Goal: Check status

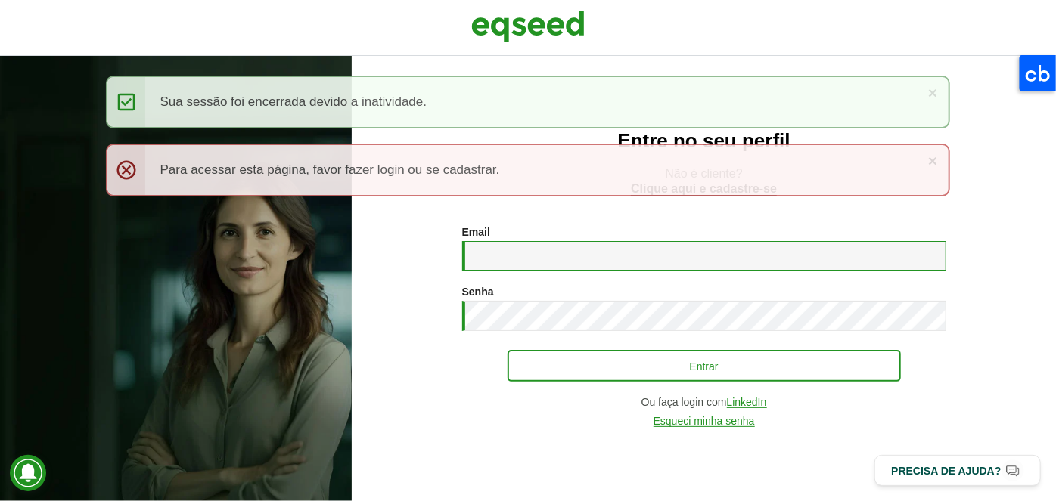
type input "**********"
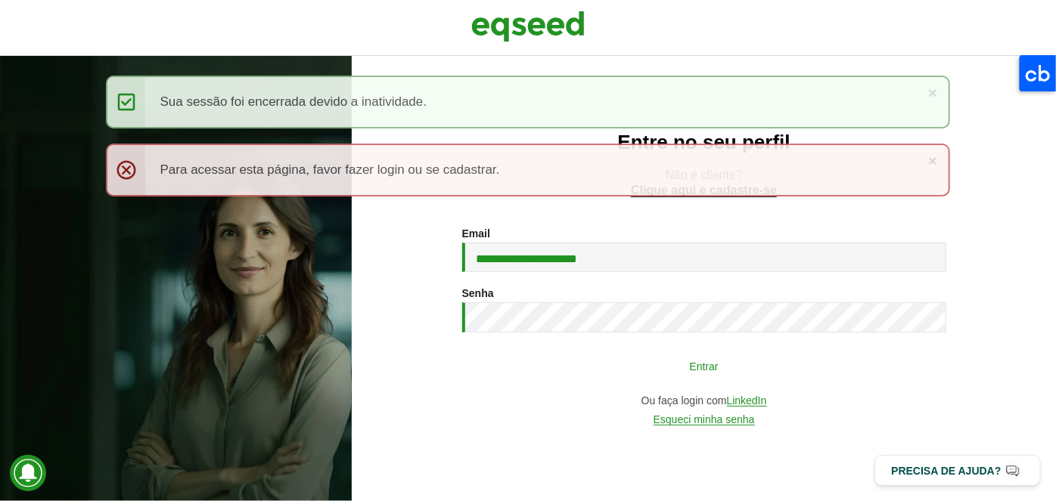
click at [597, 353] on button "Entrar" at bounding box center [703, 366] width 393 height 29
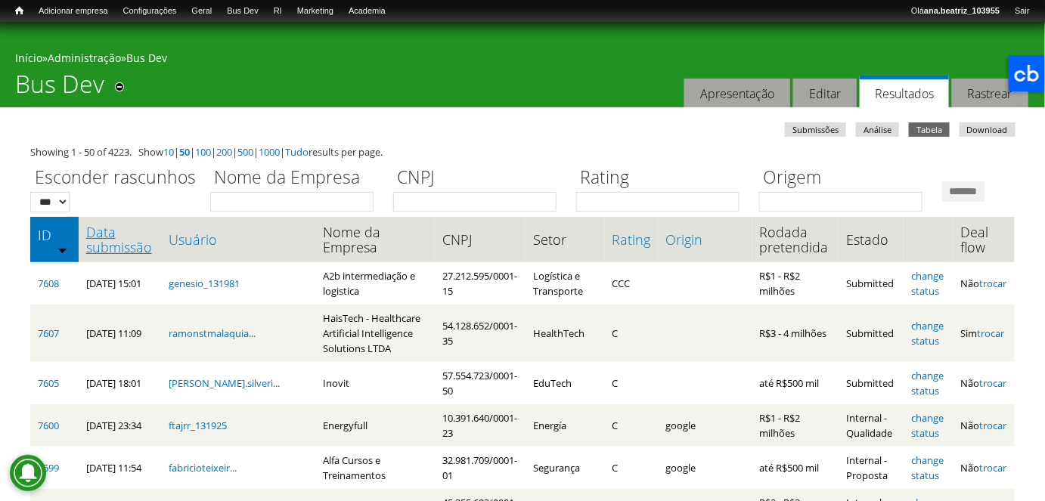
click at [136, 255] on link "Data submissão" at bounding box center [119, 240] width 67 height 30
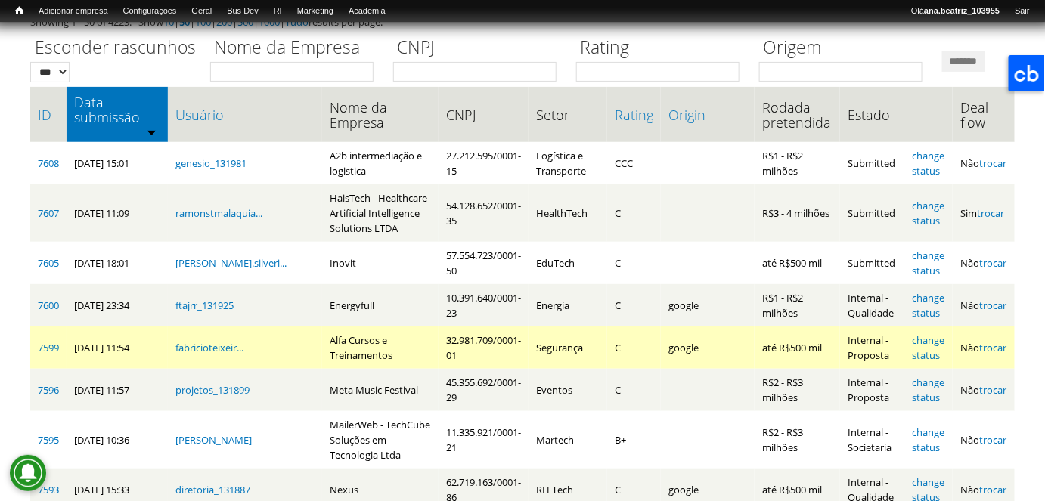
scroll to position [137, 0]
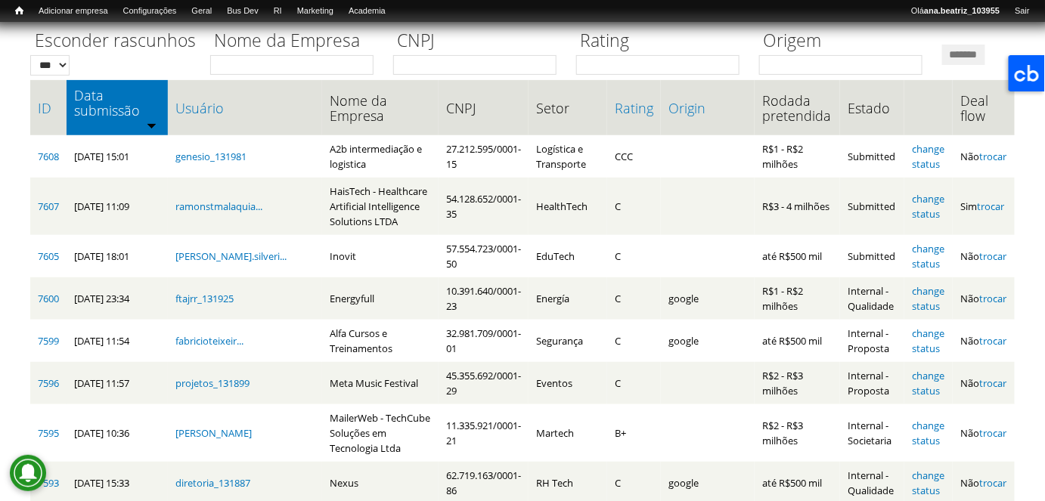
drag, startPoint x: 665, startPoint y: 215, endPoint x: 582, endPoint y: 128, distance: 120.9
click at [587, 178] on tr "7608 23/09/2025 - 15:01 genesio_131981 A2b intermediação e logistica 27.212.595…" at bounding box center [522, 156] width 985 height 42
click at [578, 75] on div "Esconder rascunhos *** *** Nome da Empresa CNPJ Rating Origem *******" at bounding box center [522, 49] width 985 height 52
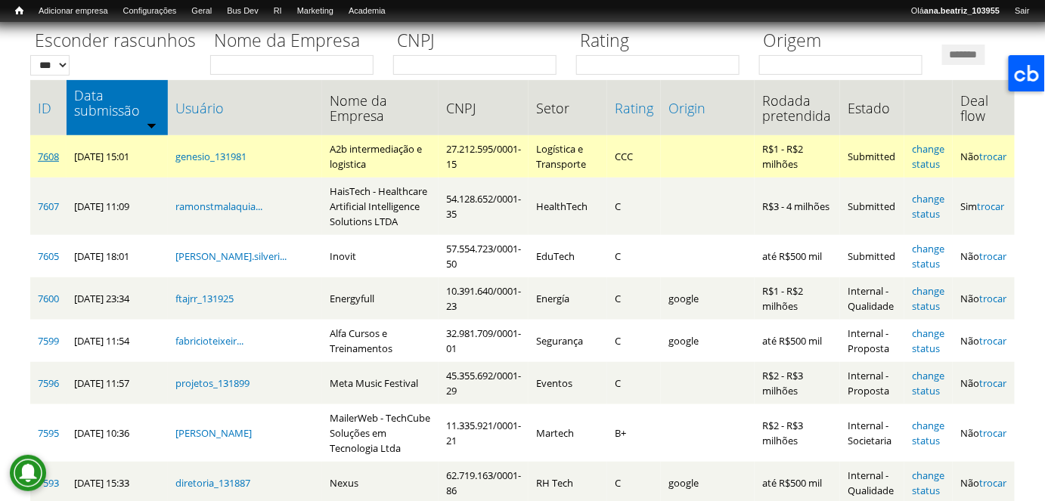
click at [47, 163] on link "7608" at bounding box center [48, 157] width 21 height 14
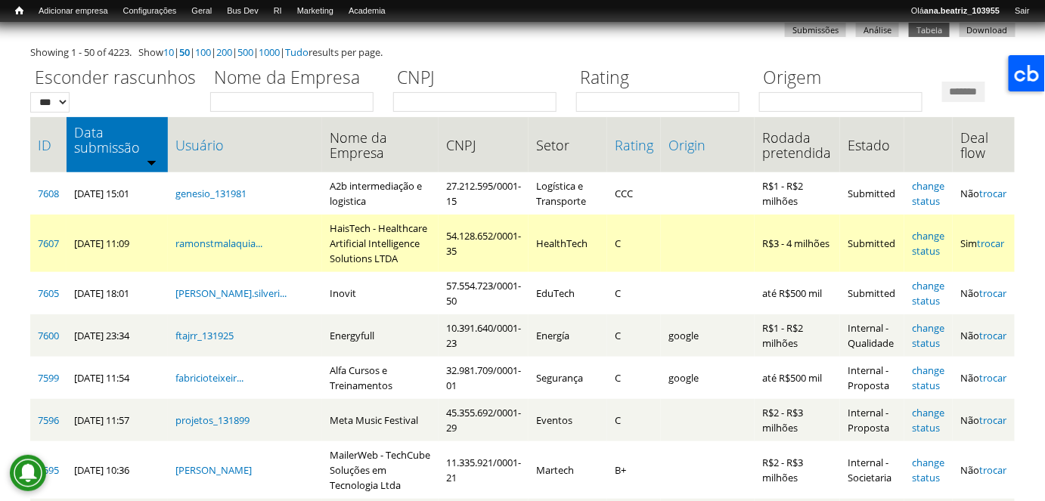
scroll to position [68, 0]
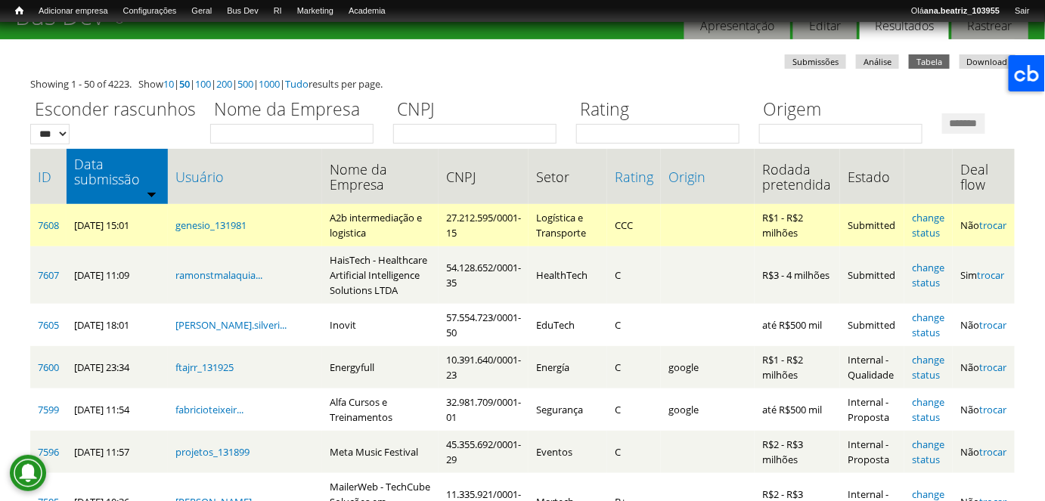
drag, startPoint x: 141, startPoint y: 276, endPoint x: 164, endPoint y: 278, distance: 23.6
click at [164, 247] on td "23/09/2025 - 15:01" at bounding box center [117, 225] width 101 height 42
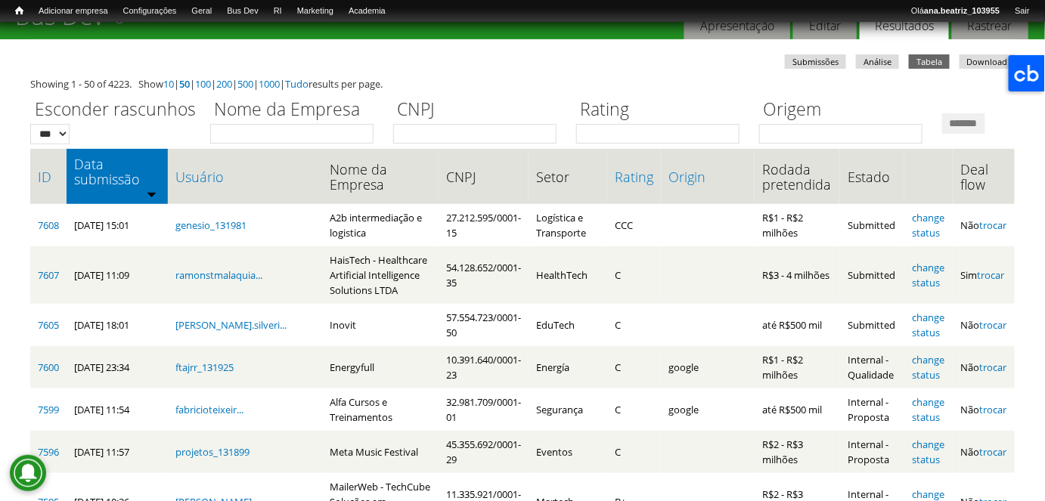
click at [538, 144] on div "Esconder rascunhos *** *** Nome da Empresa CNPJ Rating Origem *******" at bounding box center [522, 117] width 985 height 52
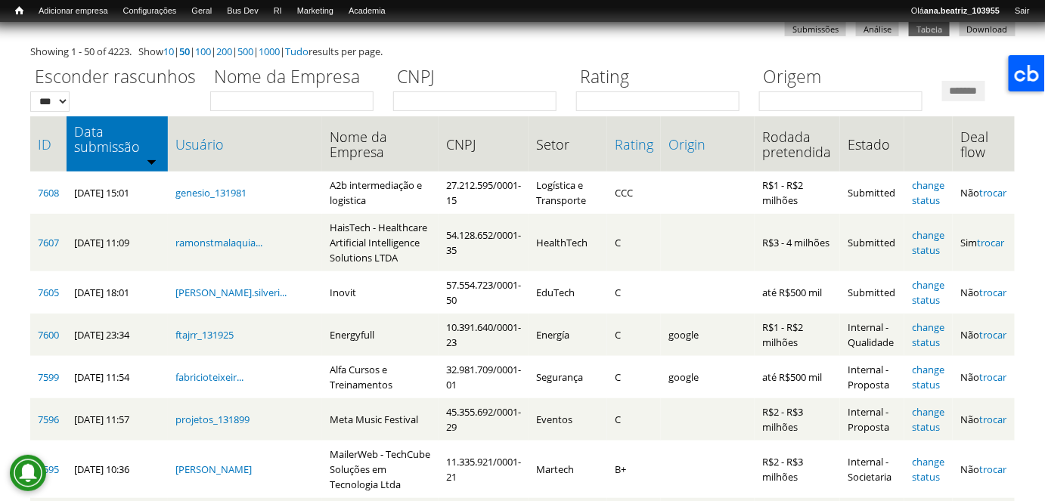
scroll to position [0, 0]
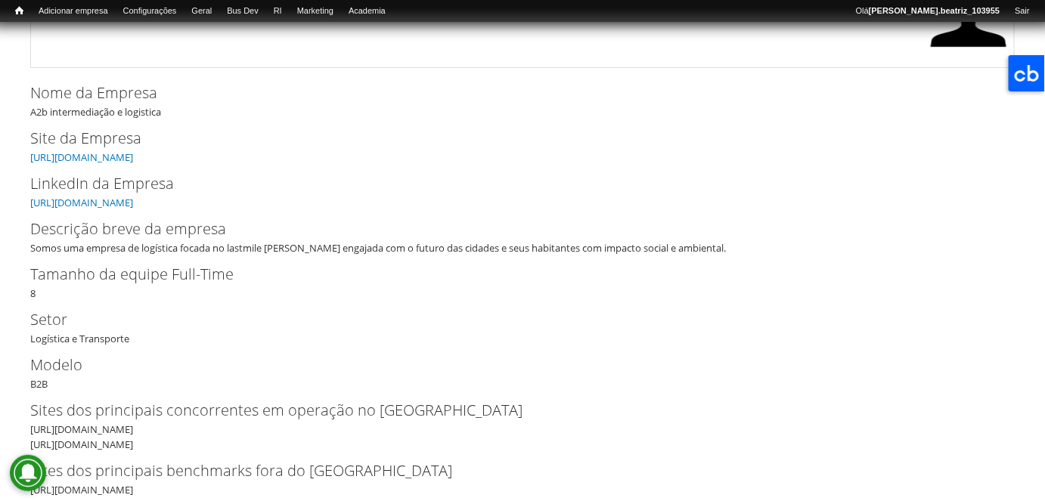
scroll to position [206, 0]
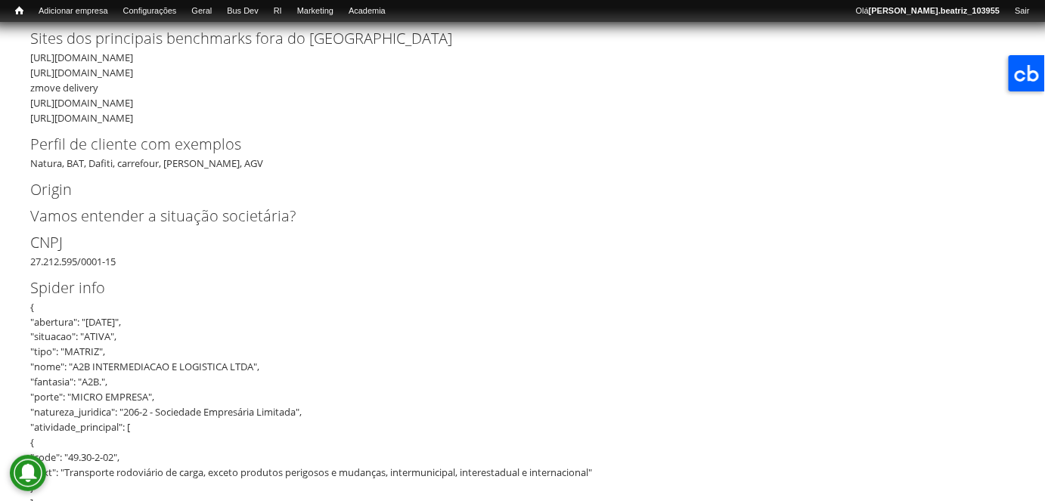
drag, startPoint x: 802, startPoint y: 268, endPoint x: 824, endPoint y: 438, distance: 170.8
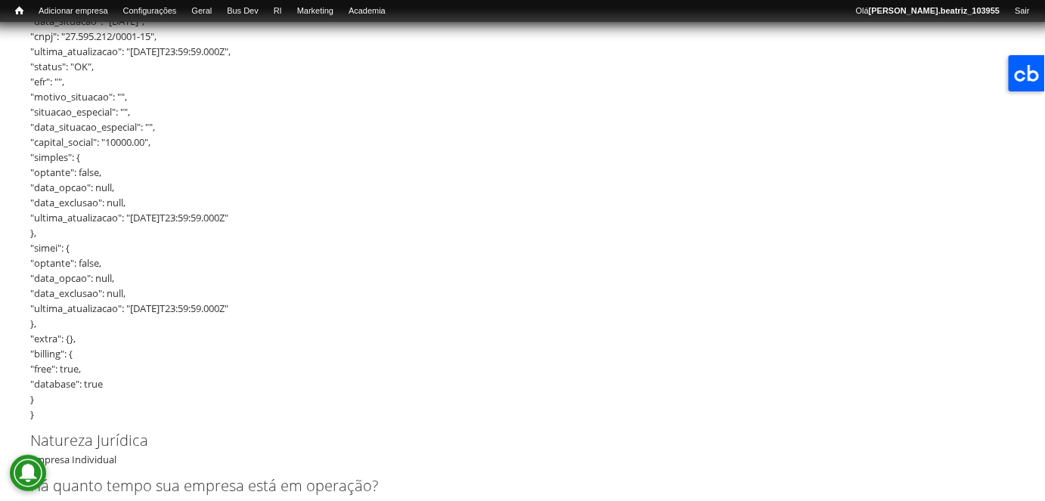
scroll to position [3602, 0]
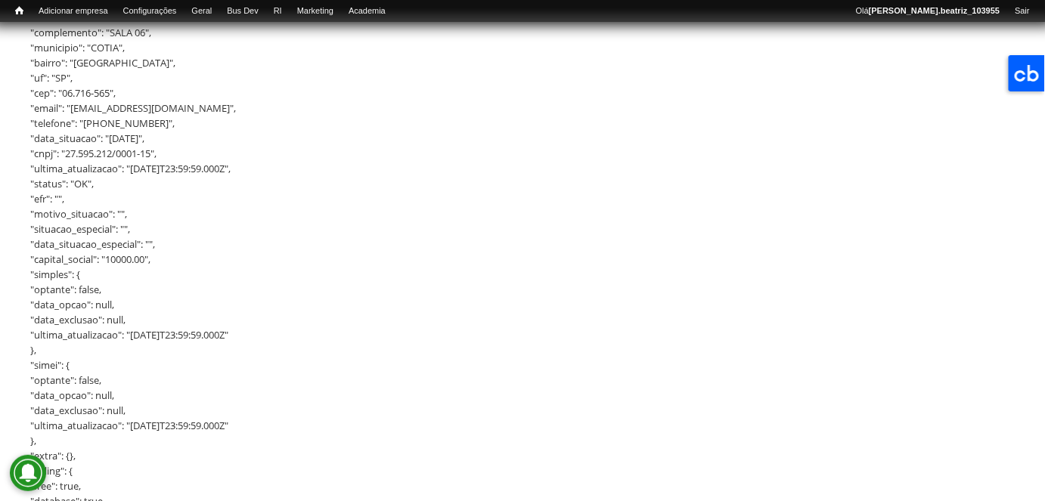
drag, startPoint x: 511, startPoint y: 343, endPoint x: 498, endPoint y: 146, distance: 197.8
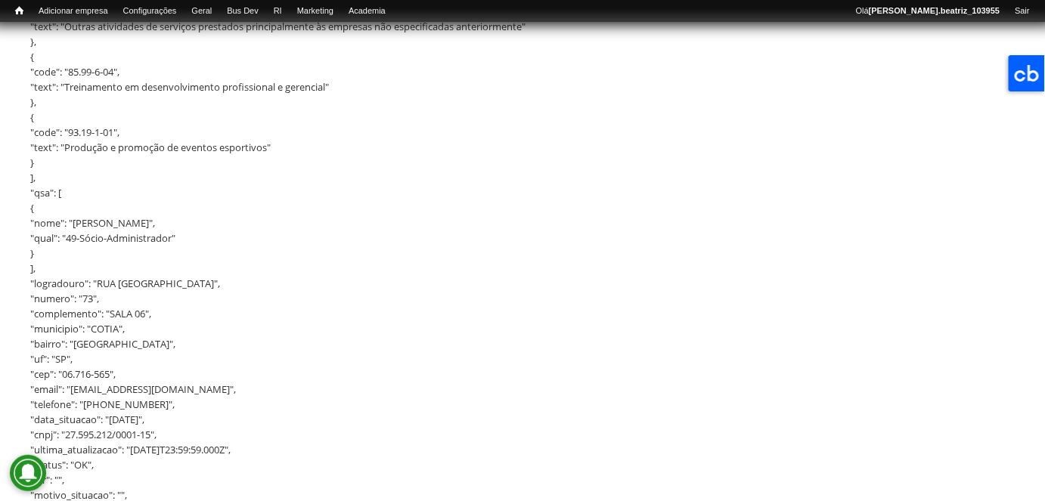
scroll to position [0, 0]
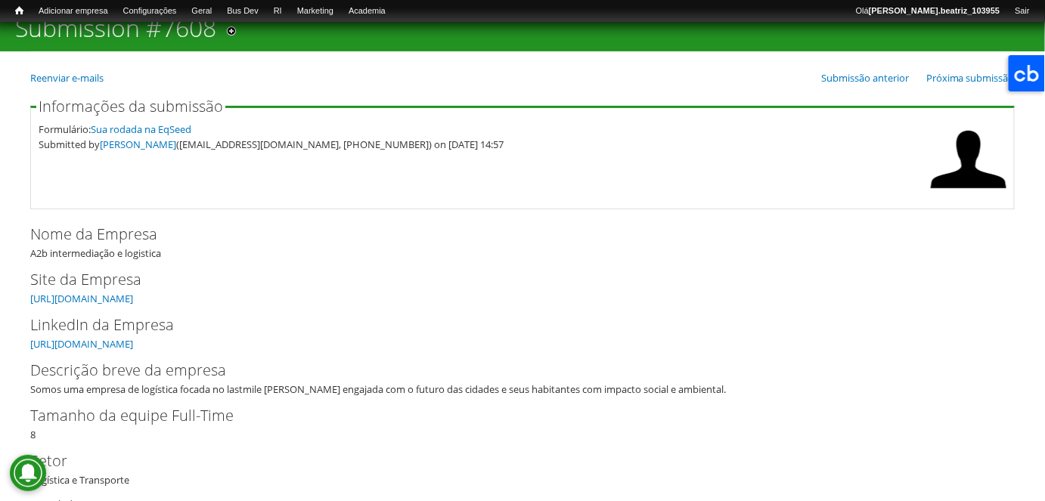
drag, startPoint x: 523, startPoint y: 335, endPoint x: 461, endPoint y: 35, distance: 306.7
